Goal: Task Accomplishment & Management: Use online tool/utility

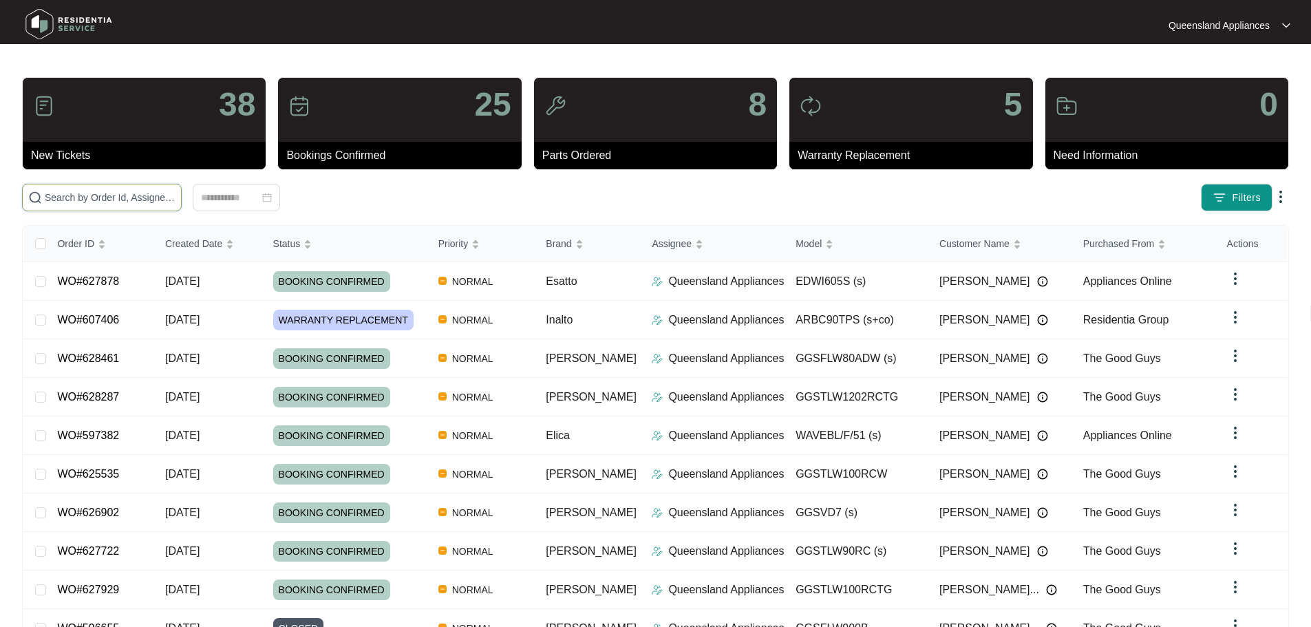
click at [93, 195] on input "text" at bounding box center [110, 197] width 131 height 15
paste input "629153"
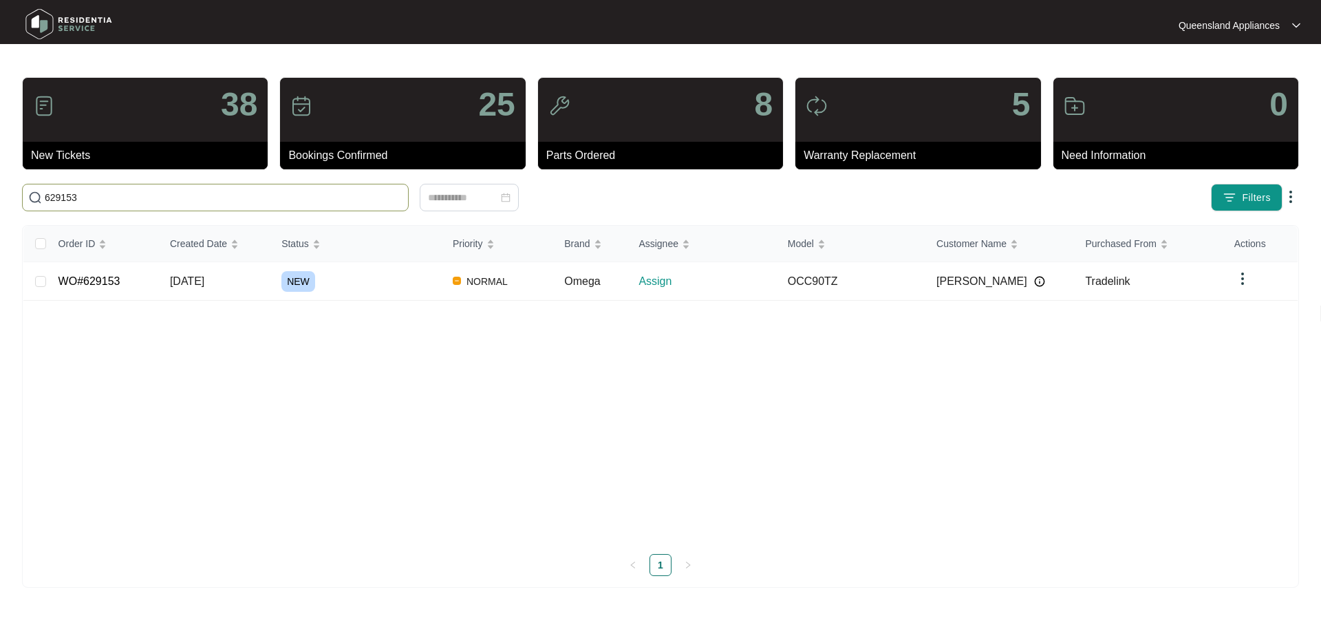
type input "629153"
click at [571, 278] on span "Omega" at bounding box center [582, 281] width 36 height 12
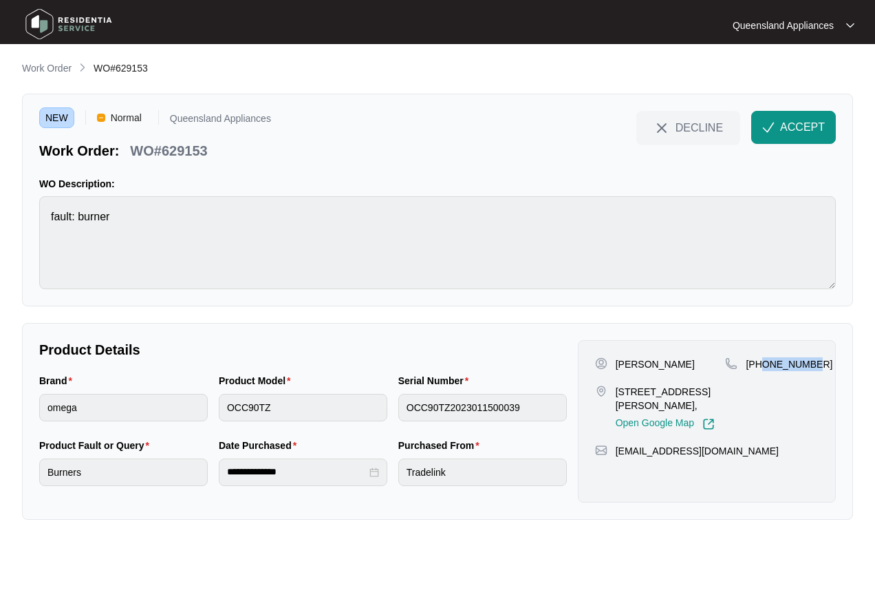
drag, startPoint x: 812, startPoint y: 365, endPoint x: 760, endPoint y: 368, distance: 52.4
click at [762, 366] on div "[PHONE_NUMBER]" at bounding box center [772, 364] width 94 height 14
click at [793, 363] on p "[PHONE_NUMBER]" at bounding box center [789, 364] width 87 height 14
drag, startPoint x: 811, startPoint y: 361, endPoint x: 762, endPoint y: 361, distance: 48.9
click at [762, 361] on div "[PHONE_NUMBER]" at bounding box center [772, 364] width 94 height 14
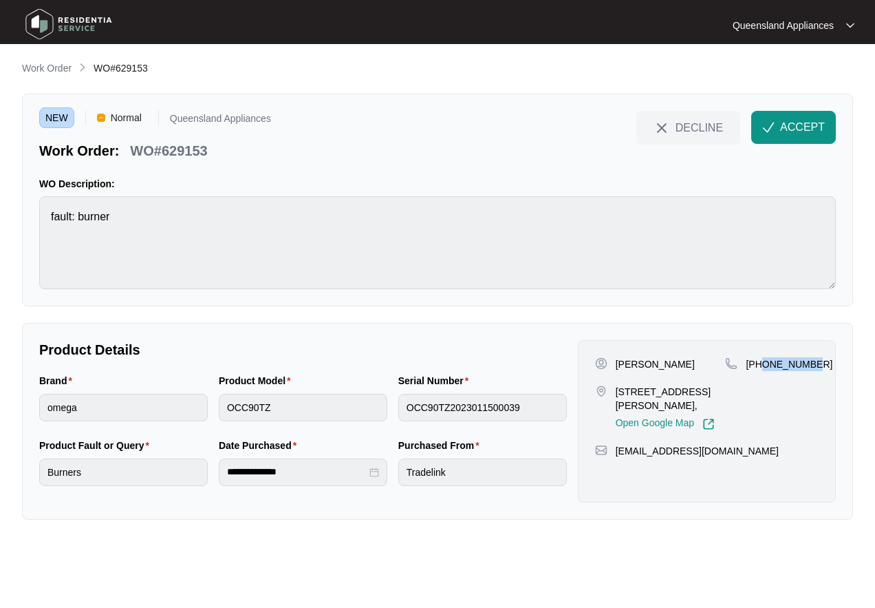
copy p "425083000"
click at [791, 136] on button "ACCEPT" at bounding box center [793, 127] width 85 height 33
